Goal: Information Seeking & Learning: Find specific fact

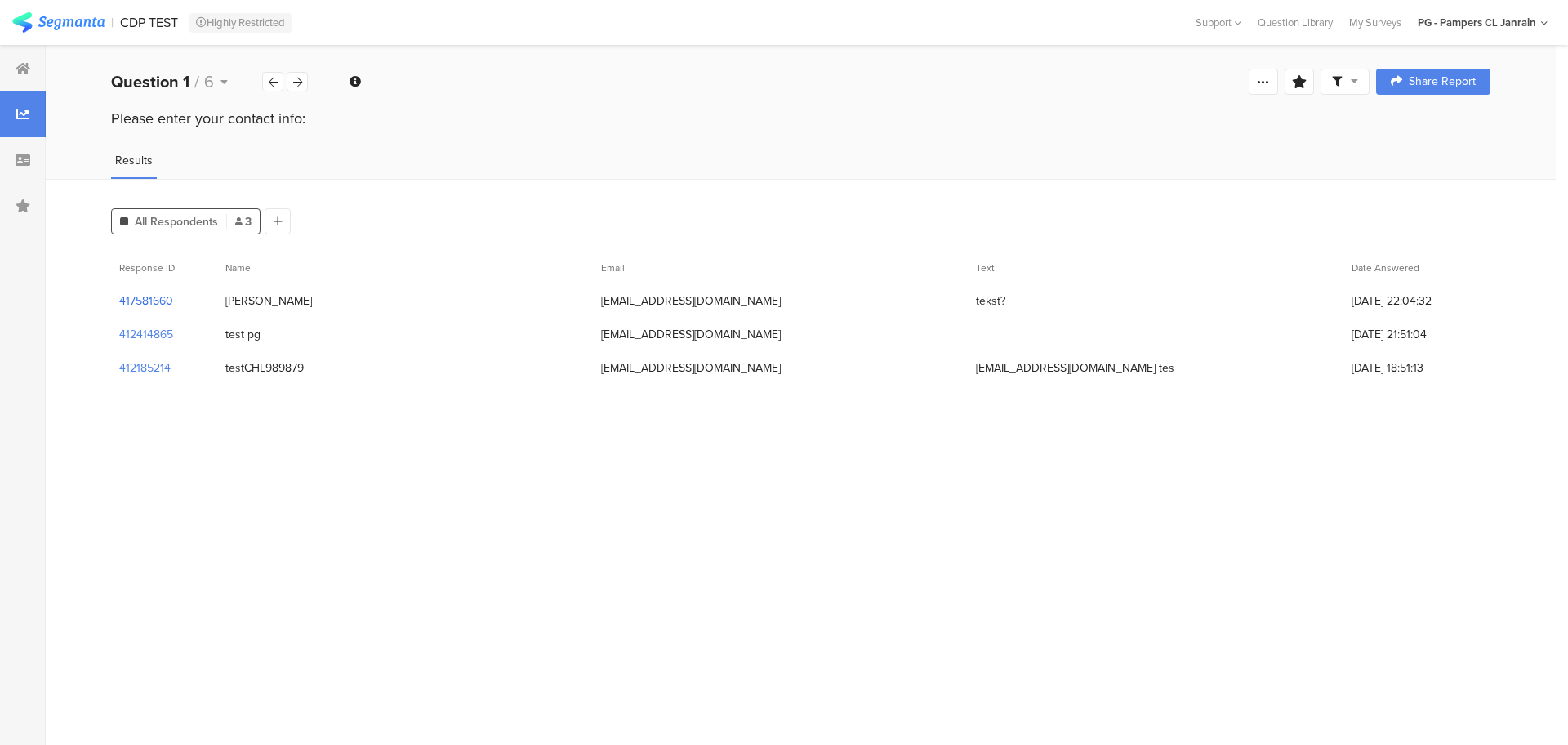
click at [138, 295] on section "417581660" at bounding box center [146, 301] width 54 height 17
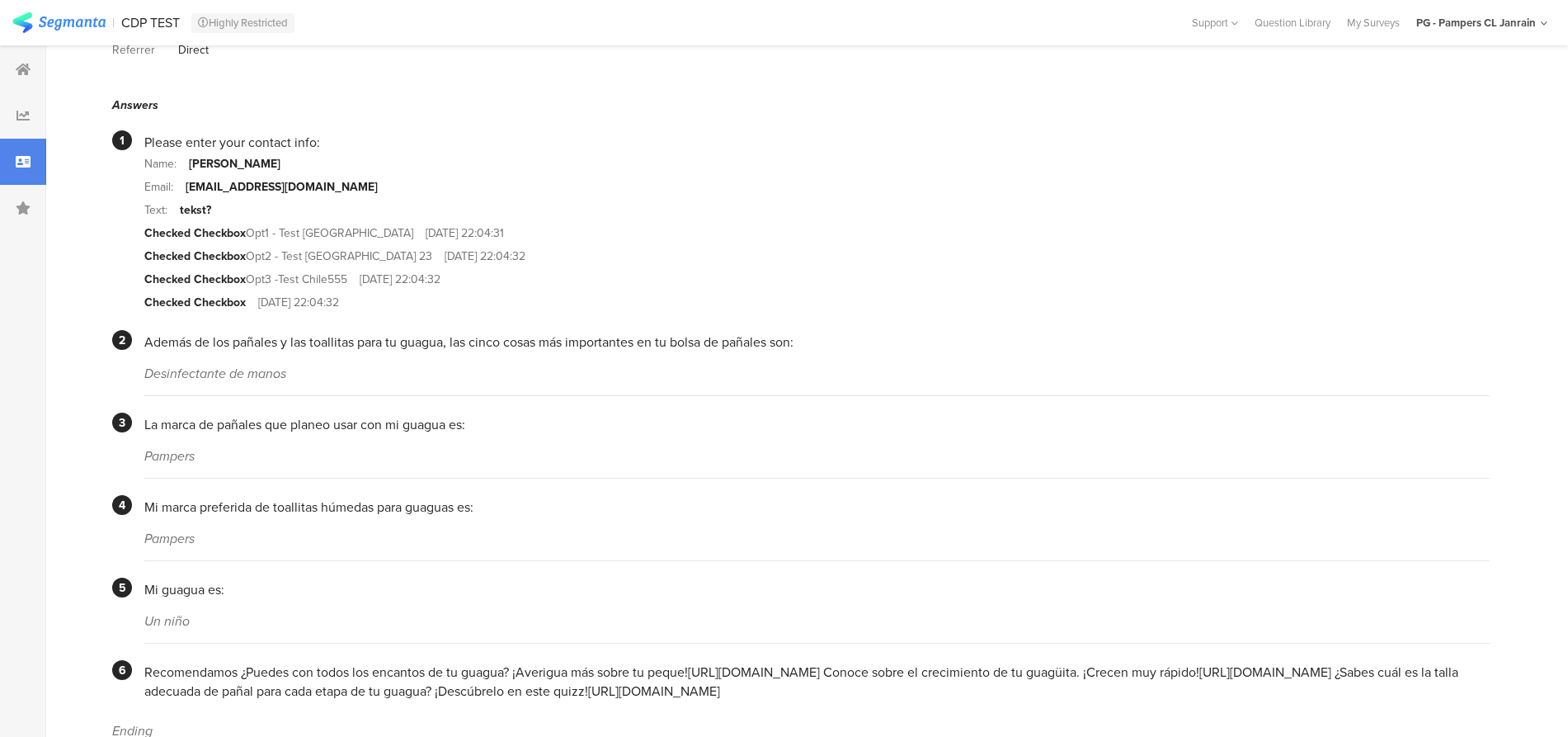
scroll to position [264, 0]
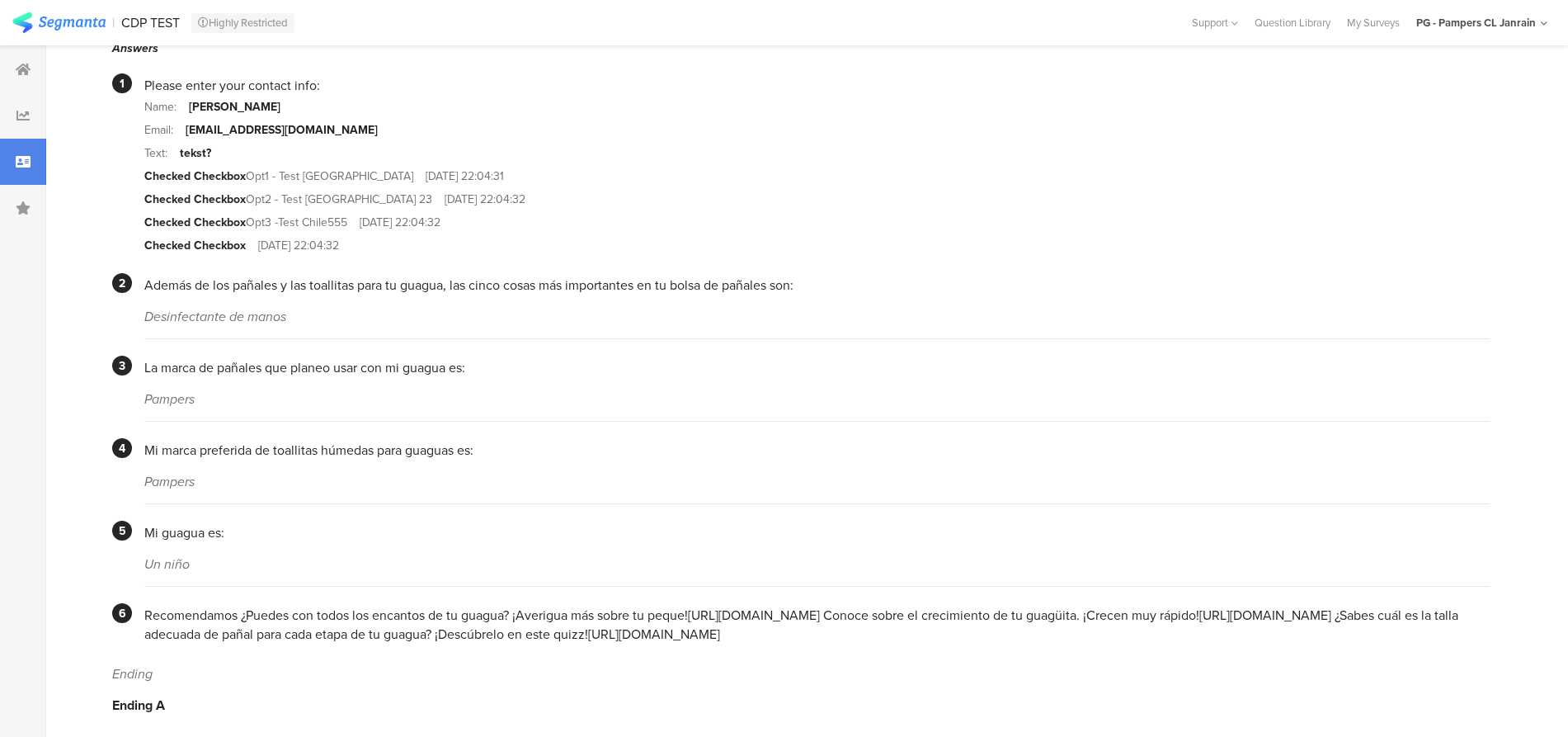
drag, startPoint x: 296, startPoint y: 304, endPoint x: 132, endPoint y: 303, distance: 164.0
click at [132, 303] on section "2 Además de los pañales y las toallitas para tu guagua, las cinco cosas más imp…" at bounding box center [801, 306] width 1378 height 66
copy div "Desinfectante de manos"
